Goal: Information Seeking & Learning: Compare options

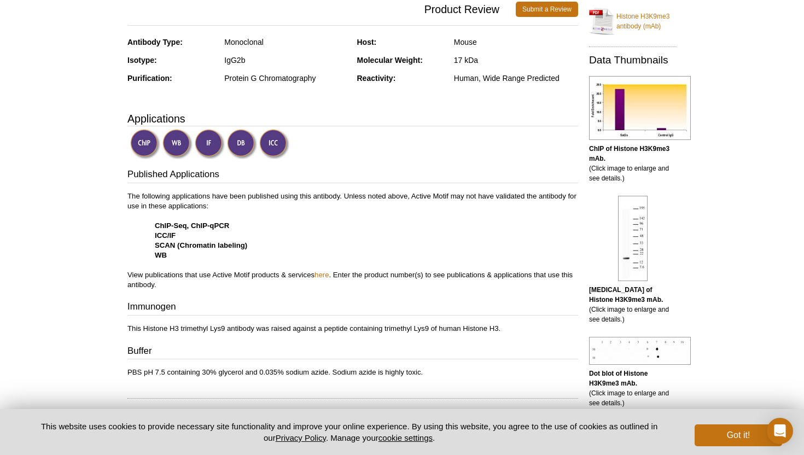
scroll to position [244, 0]
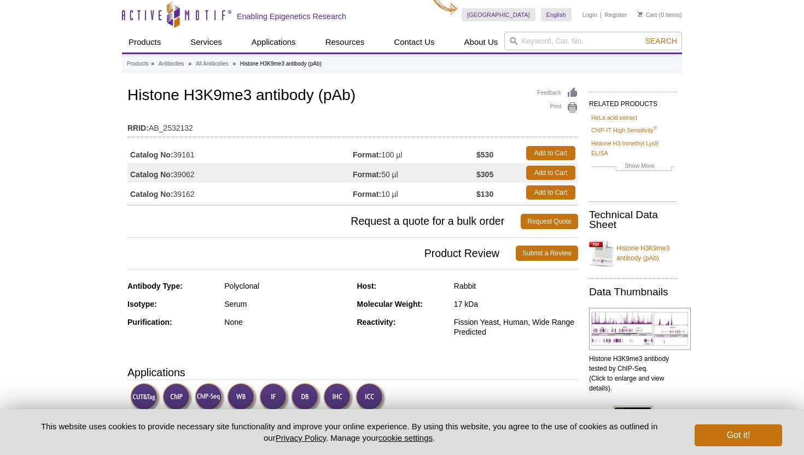
click at [220, 147] on td "Catalog No: 39161" at bounding box center [239, 153] width 225 height 20
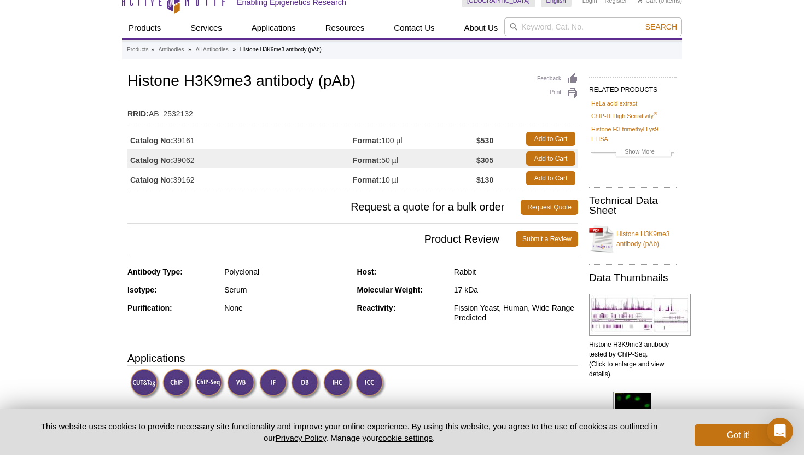
scroll to position [21, 0]
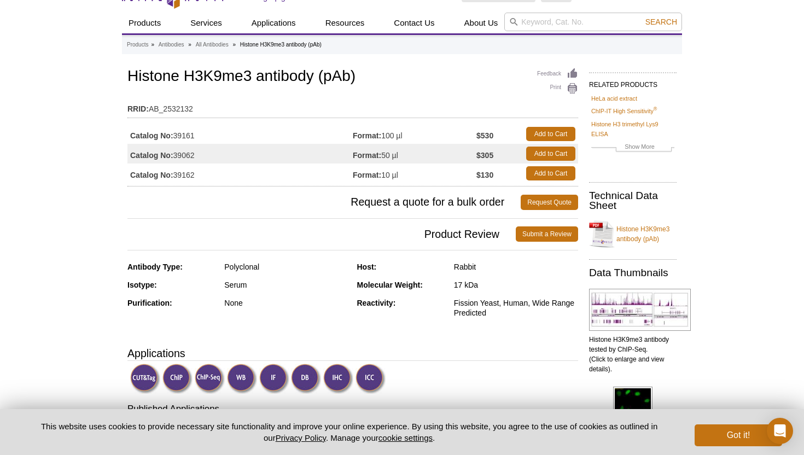
click at [195, 134] on td "Catalog No: 39161" at bounding box center [239, 134] width 225 height 20
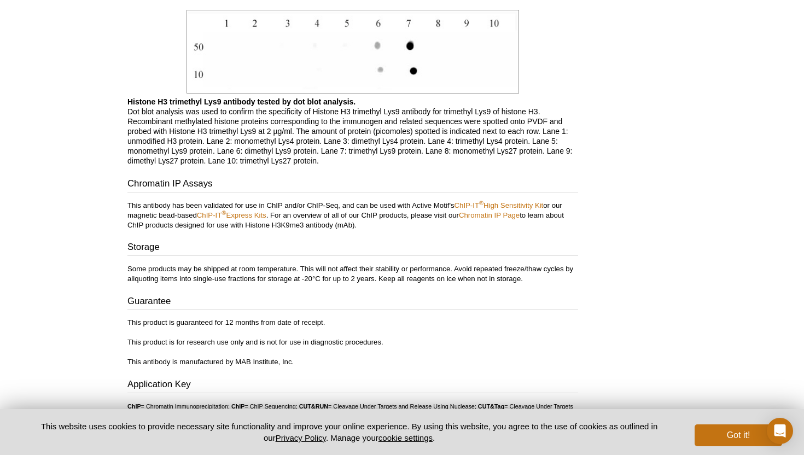
scroll to position [1462, 0]
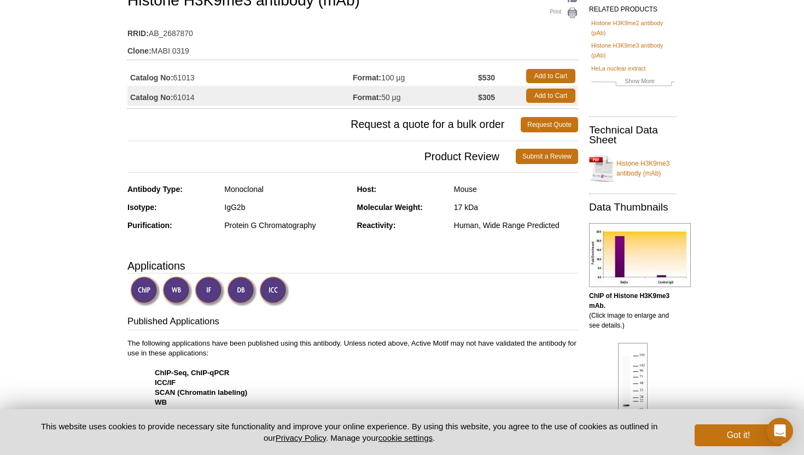
scroll to position [93, 0]
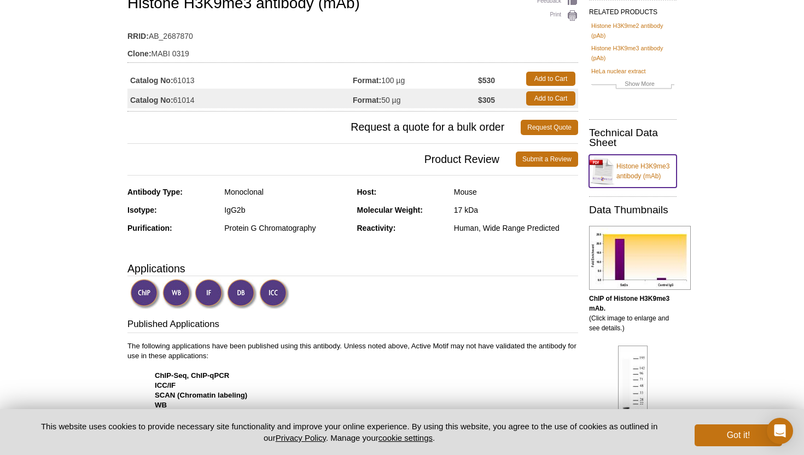
click at [630, 166] on link "Histone H3K9me3 antibody (mAb)" at bounding box center [632, 171] width 87 height 33
